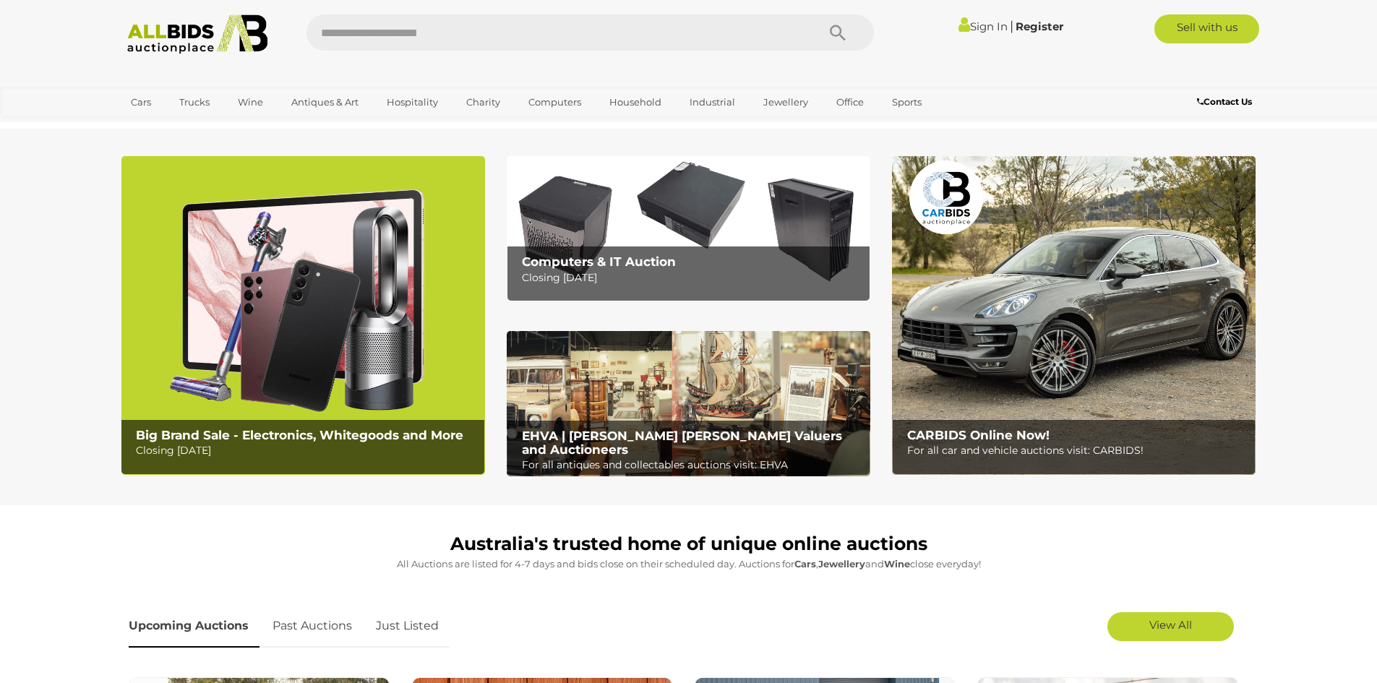
click at [366, 430] on b "Big Brand Sale - Electronics, Whitegoods and More" at bounding box center [299, 435] width 327 height 14
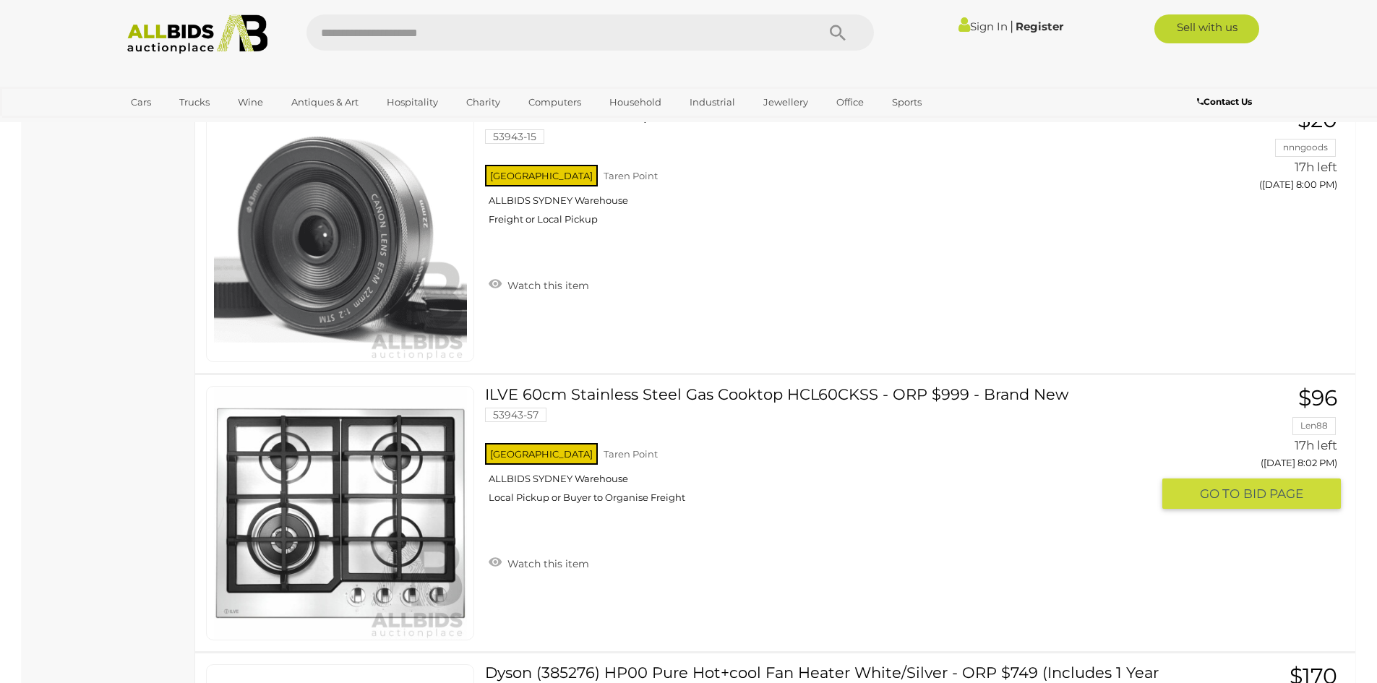
scroll to position [8600, 0]
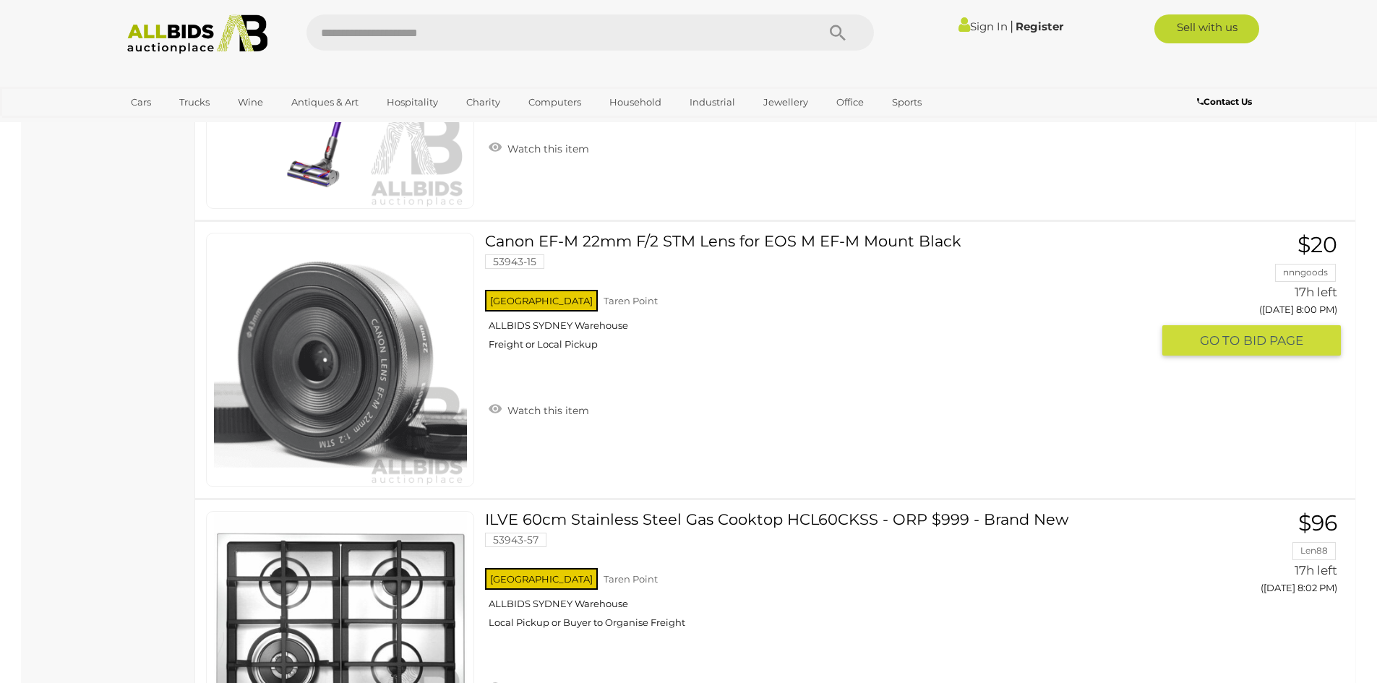
click at [621, 246] on link "Canon EF-M 22mm F/2 STM Lens for EOS M EF-M Mount Black 53943-15 NSW Taren Point" at bounding box center [823, 297] width 655 height 129
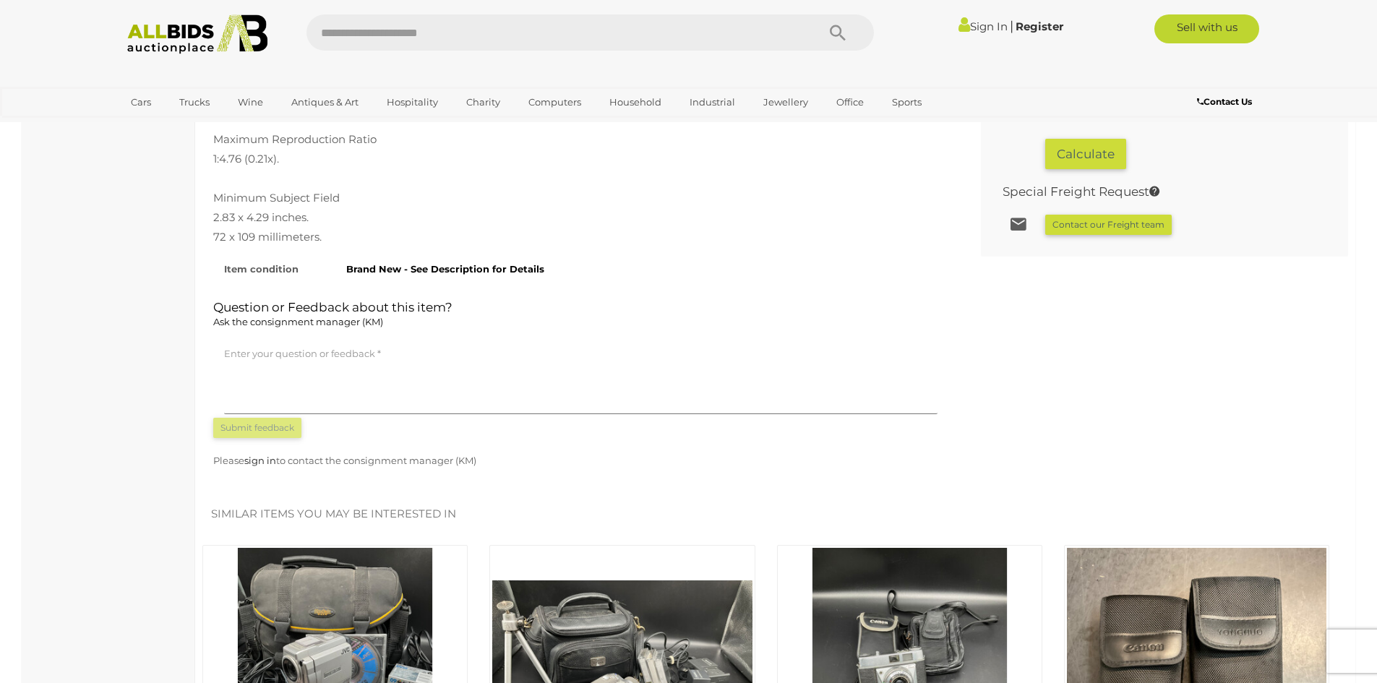
scroll to position [795, 0]
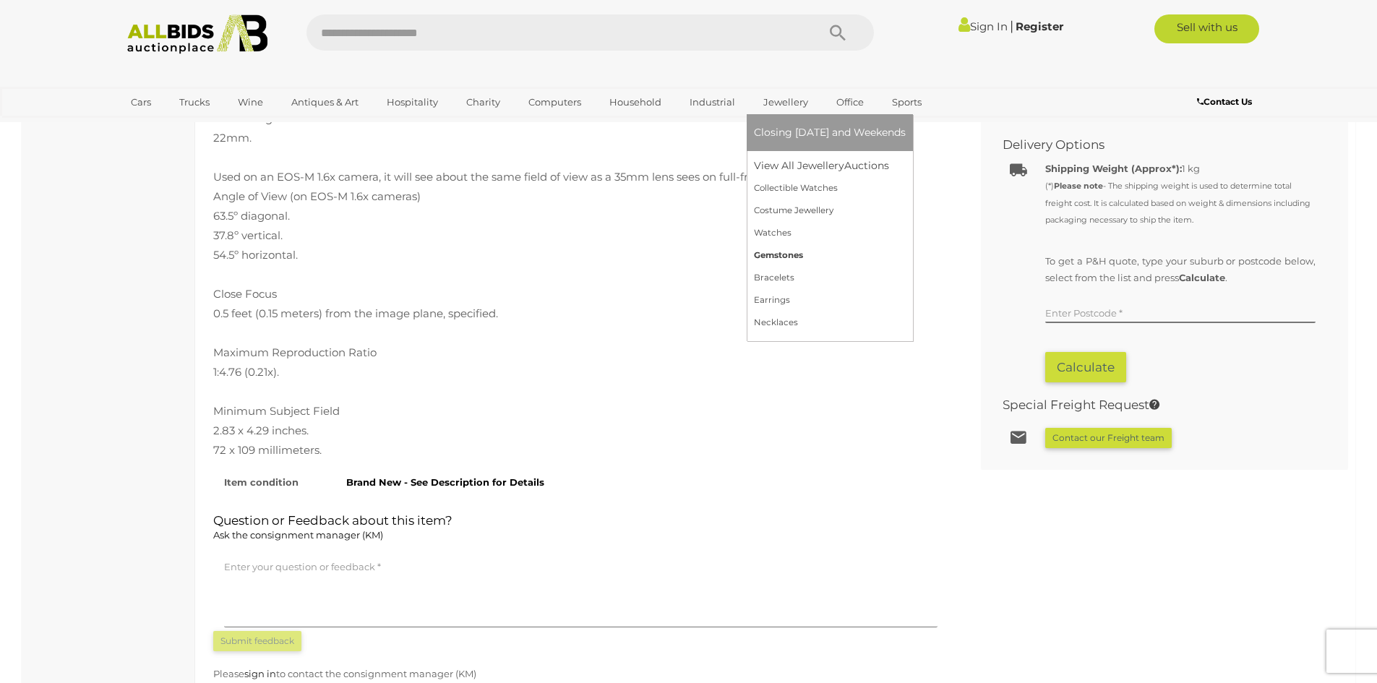
click at [786, 257] on link "Gemstones" at bounding box center [830, 255] width 152 height 22
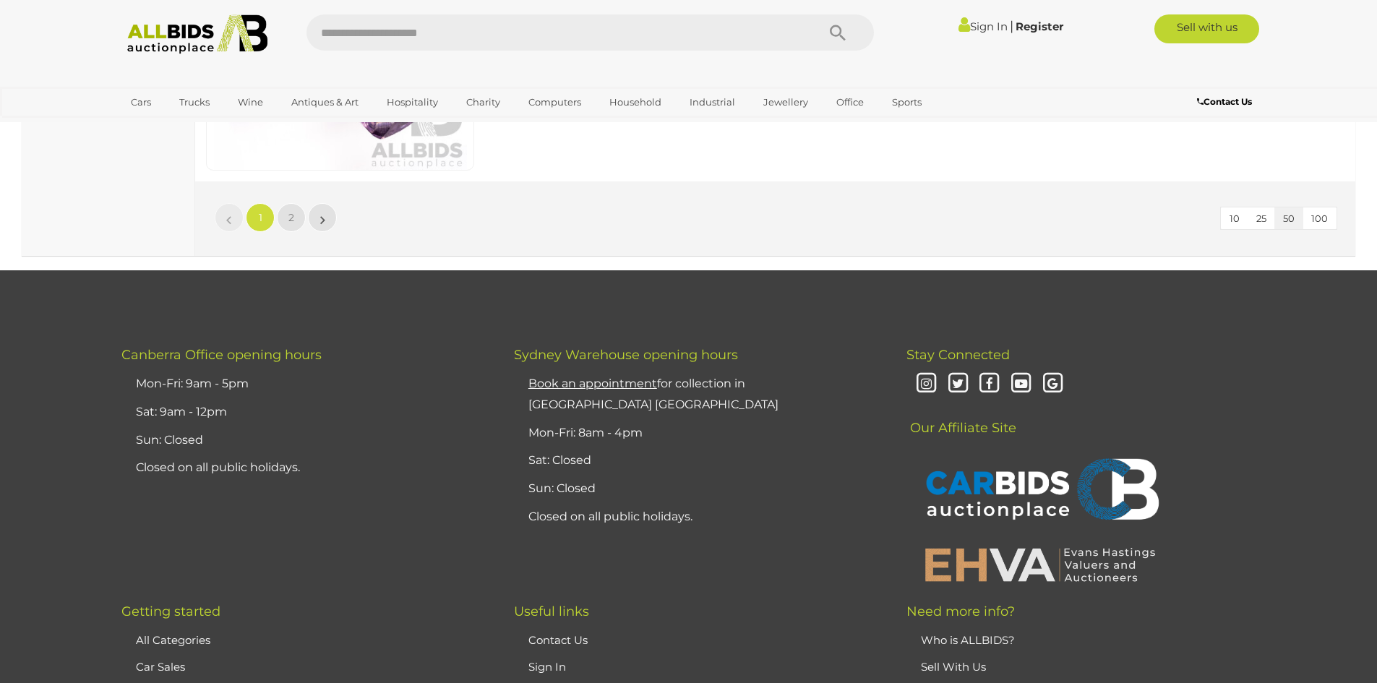
scroll to position [13947, 0]
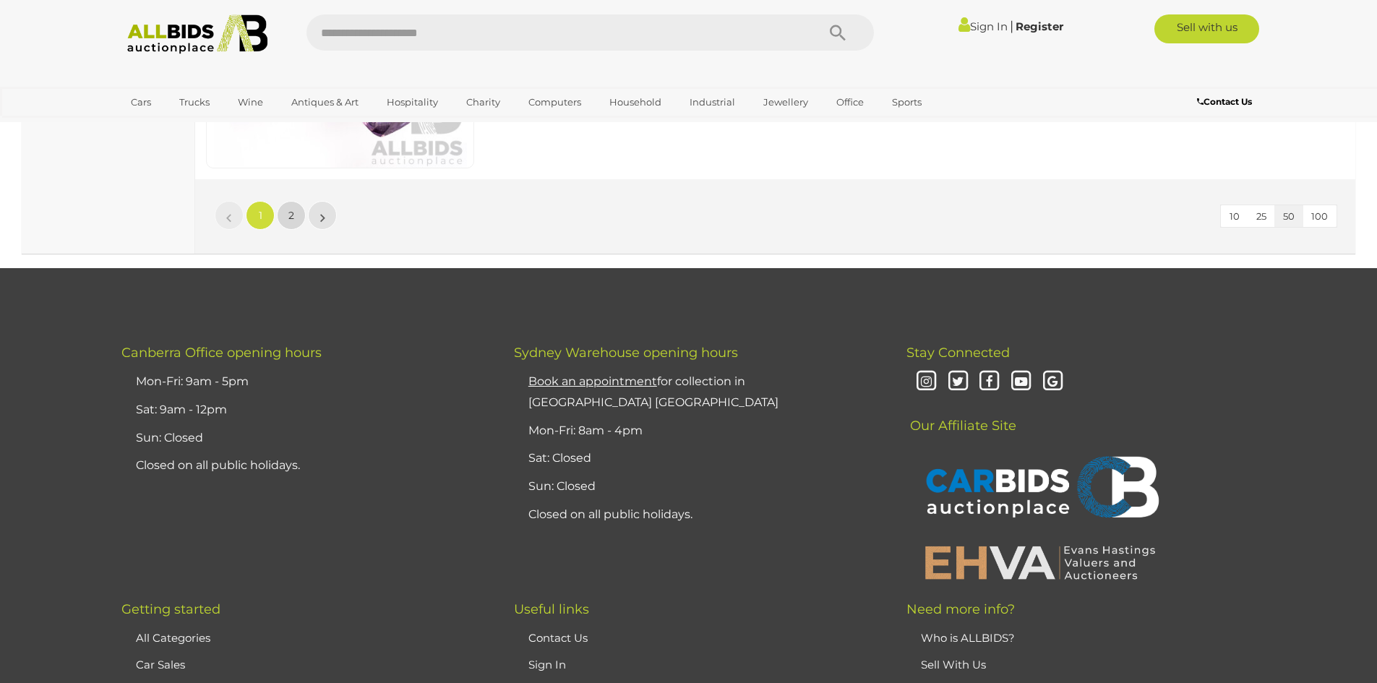
click at [288, 215] on link "2" at bounding box center [291, 215] width 29 height 29
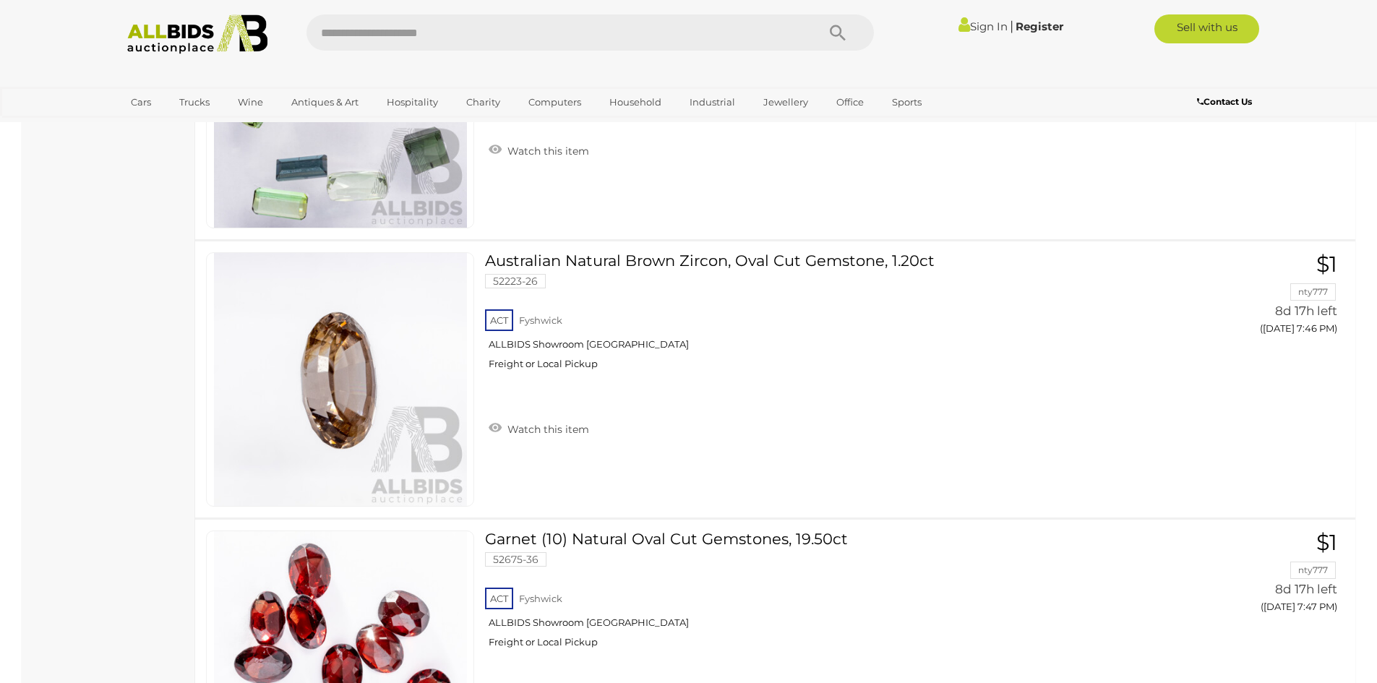
scroll to position [7514, 0]
